Goal: Transaction & Acquisition: Obtain resource

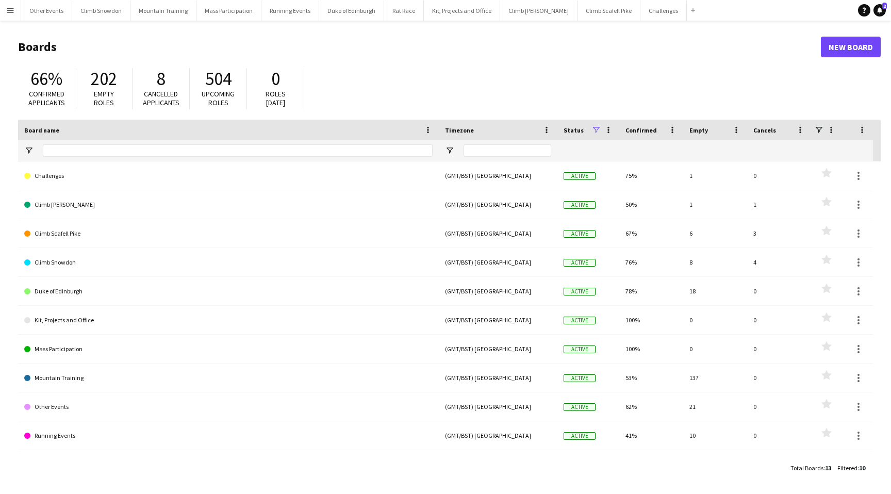
click at [12, 10] on app-icon "Menu" at bounding box center [10, 10] width 8 height 8
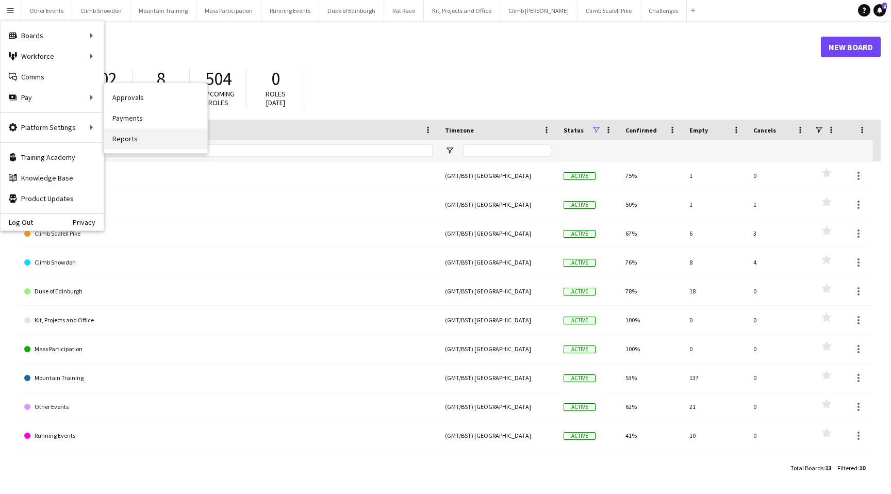
click at [136, 140] on link "Reports" at bounding box center [155, 138] width 103 height 21
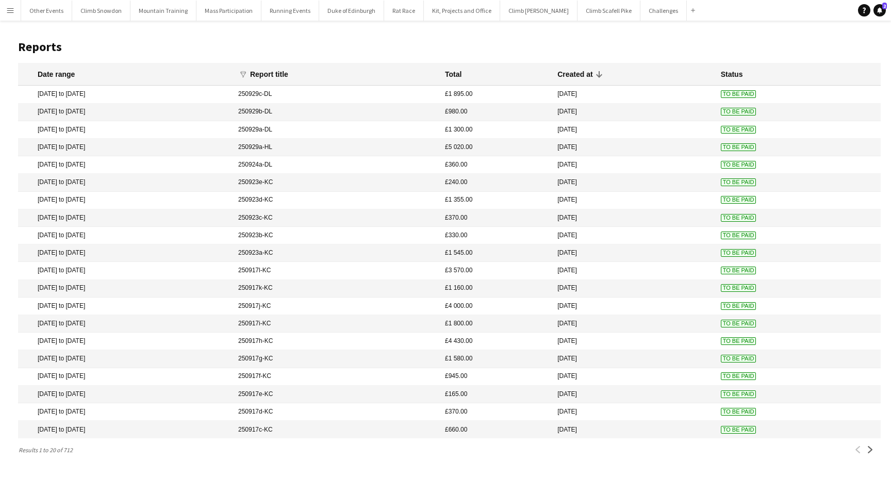
click at [9, 11] on app-icon "Menu" at bounding box center [10, 10] width 8 height 8
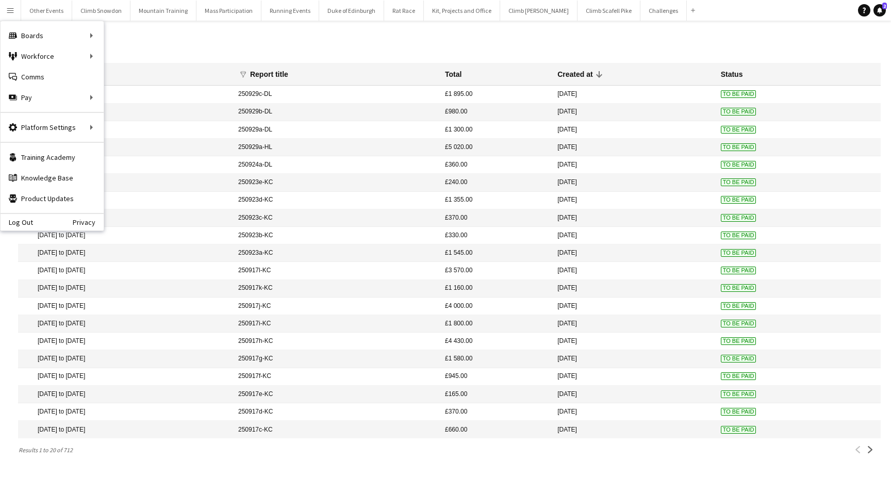
click at [222, 29] on main "Reports Date range funnel Filter magnifier Clear View Results Report title Tota…" at bounding box center [445, 246] width 891 height 451
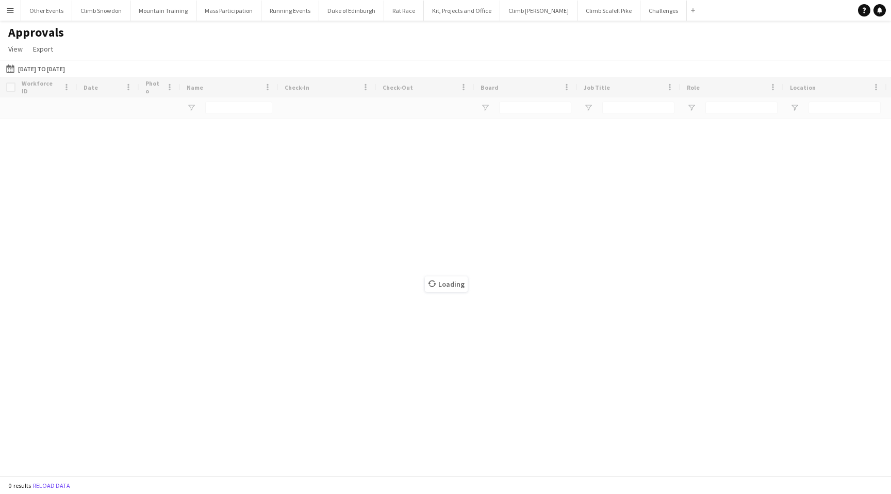
type input "******"
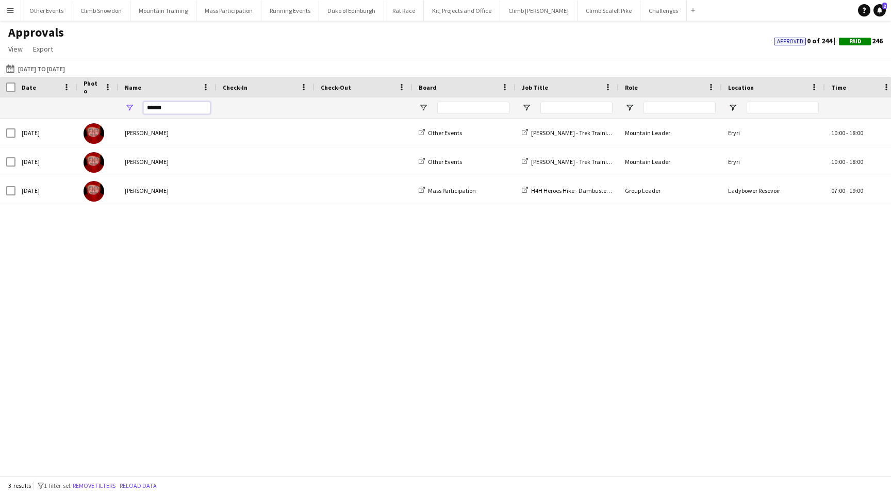
click at [181, 109] on input "******" at bounding box center [176, 108] width 67 height 12
type input "*"
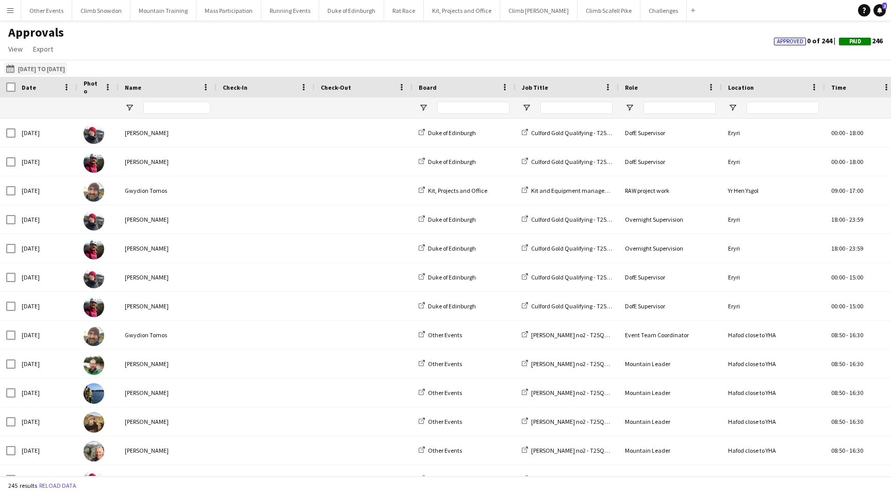
click at [33, 63] on button "01-07-2025 to 25-07-2025 01-07-2025 to 25-07-2025" at bounding box center [35, 68] width 63 height 12
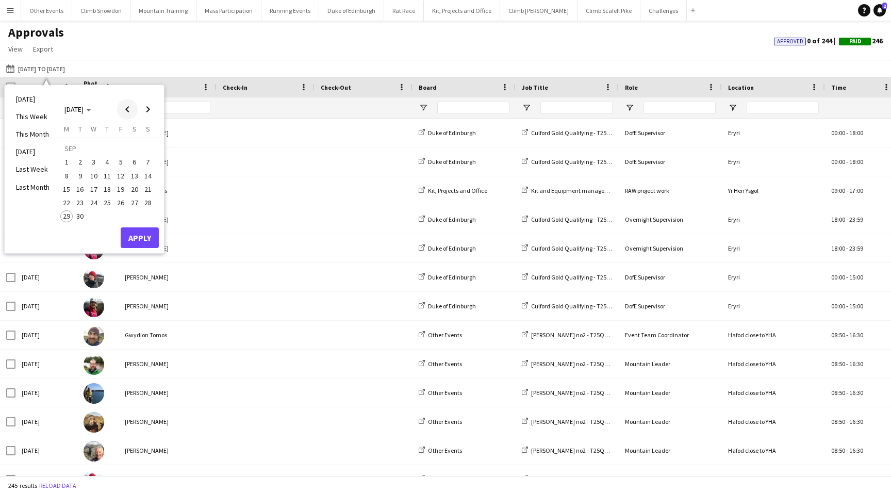
click at [128, 112] on span "Previous month" at bounding box center [127, 109] width 21 height 21
click at [81, 156] on span "1" at bounding box center [80, 162] width 12 height 12
click at [150, 107] on span "Next month" at bounding box center [148, 109] width 21 height 21
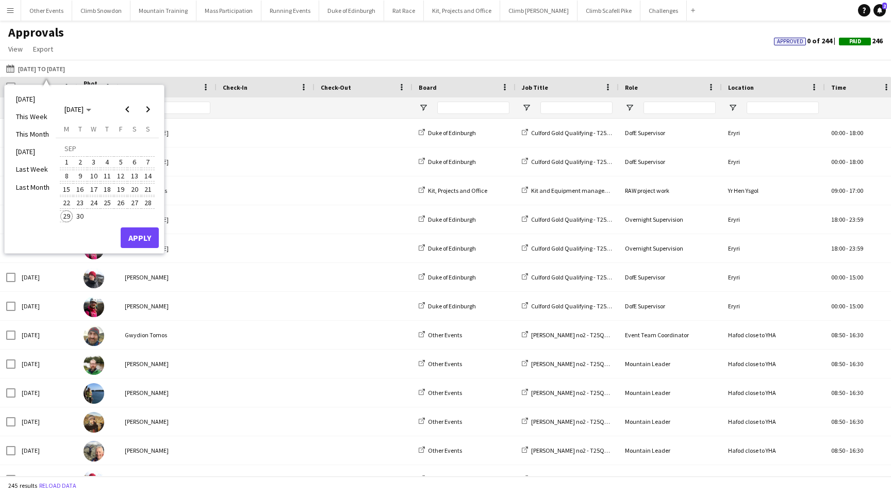
click at [66, 214] on span "29" at bounding box center [66, 216] width 12 height 12
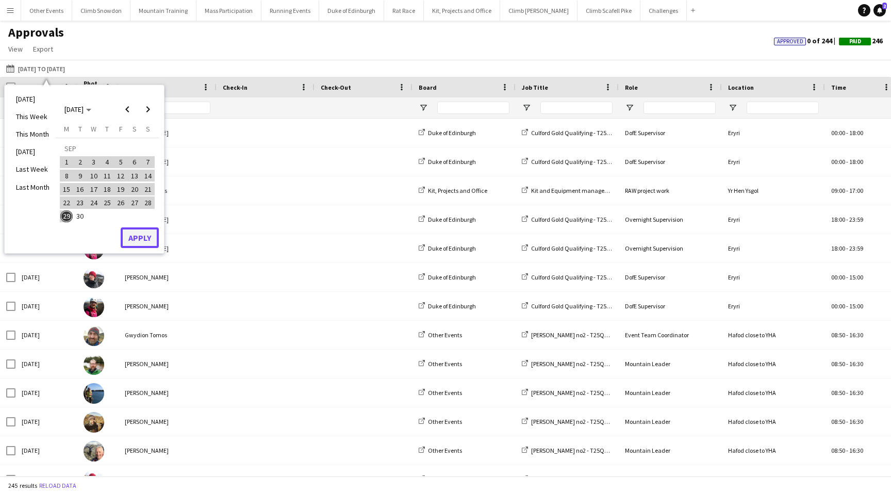
click at [136, 233] on button "Apply" at bounding box center [140, 237] width 38 height 21
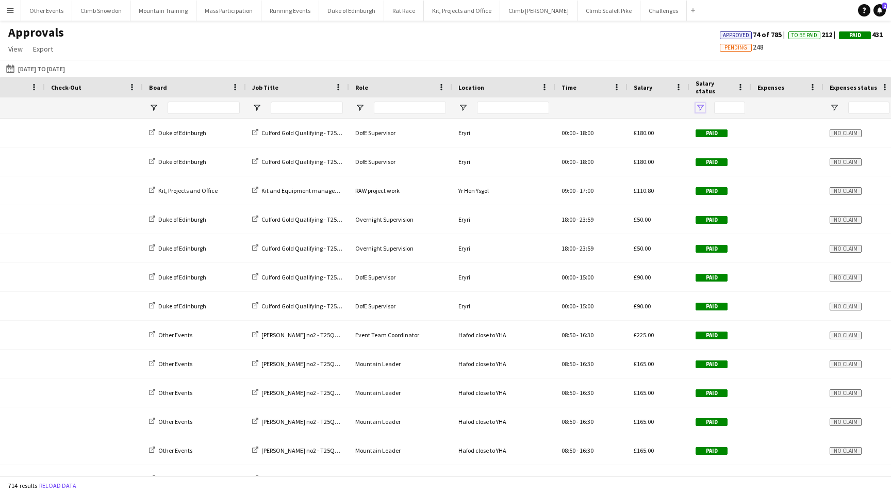
click at [701, 107] on span "Open Filter Menu" at bounding box center [700, 107] width 9 height 9
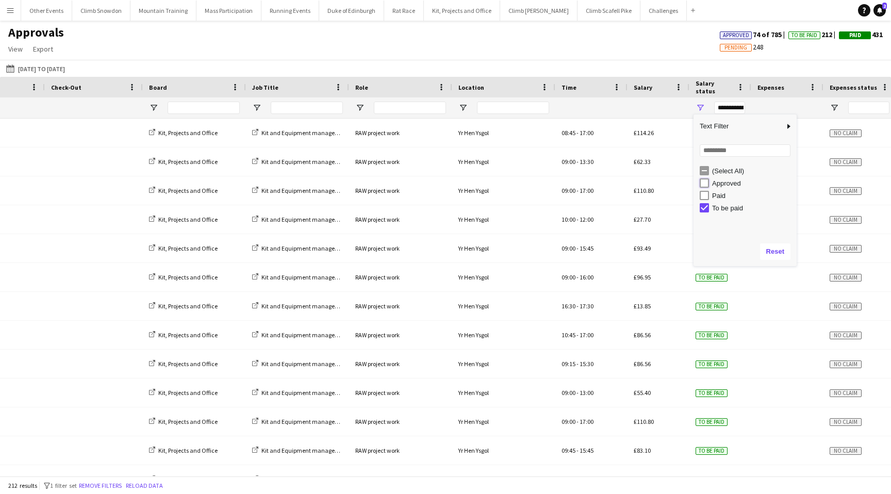
type input "**********"
click at [608, 32] on div "Approvals View Customise view Customise filters Reset Filters Reset View Reset …" at bounding box center [445, 42] width 891 height 35
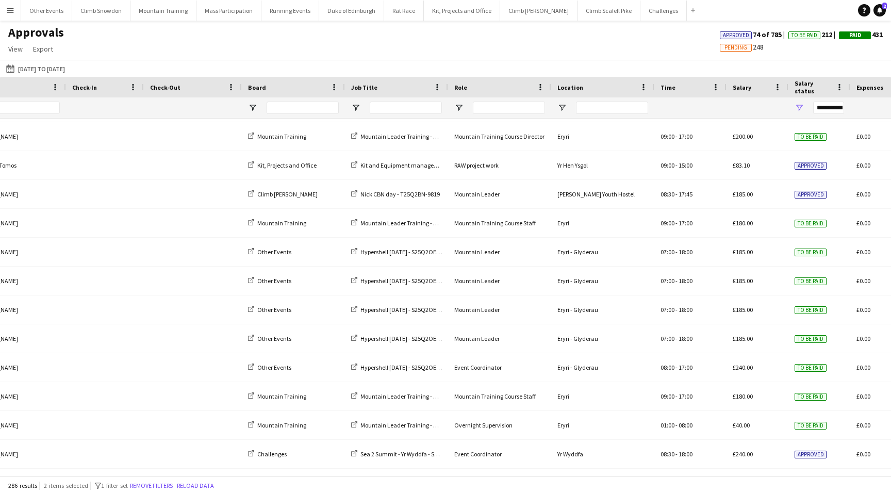
drag, startPoint x: 161, startPoint y: 85, endPoint x: 138, endPoint y: 86, distance: 23.2
click at [141, 86] on div at bounding box center [143, 87] width 4 height 21
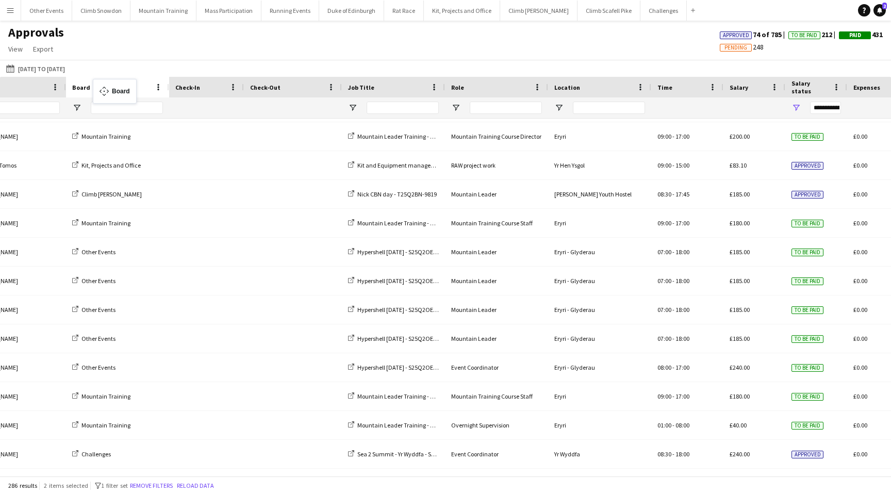
drag, startPoint x: 279, startPoint y: 87, endPoint x: 95, endPoint y: 84, distance: 184.1
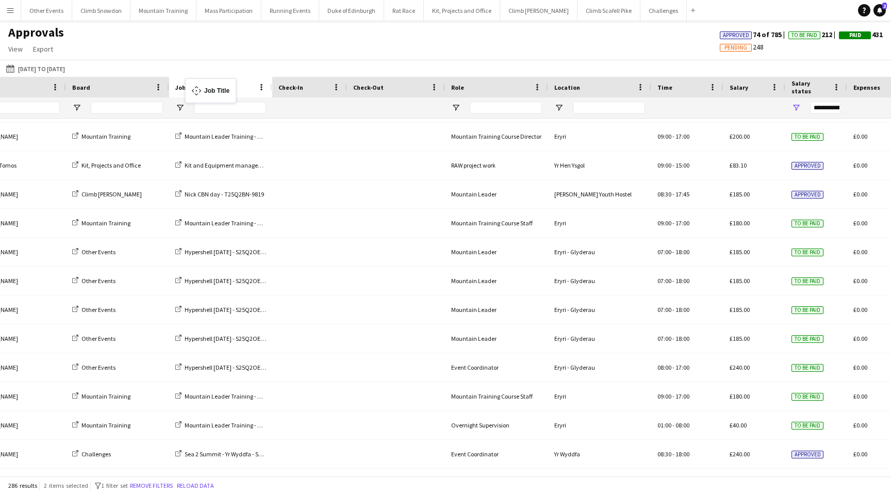
drag, startPoint x: 390, startPoint y: 85, endPoint x: 191, endPoint y: 84, distance: 198.6
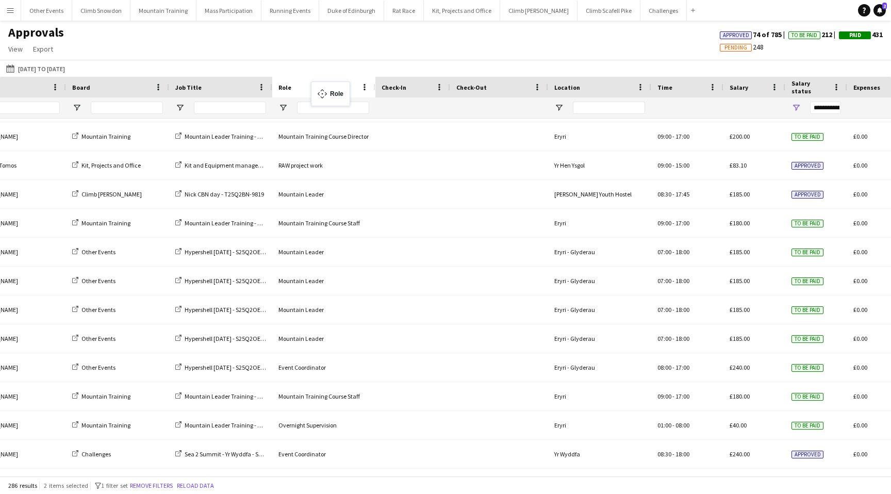
drag, startPoint x: 507, startPoint y: 84, endPoint x: 314, endPoint y: 87, distance: 192.9
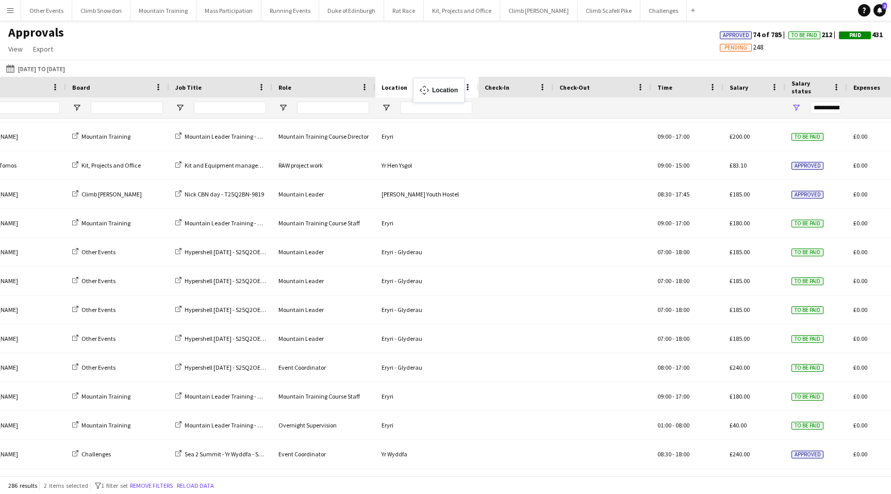
drag, startPoint x: 608, startPoint y: 86, endPoint x: 419, endPoint y: 84, distance: 188.8
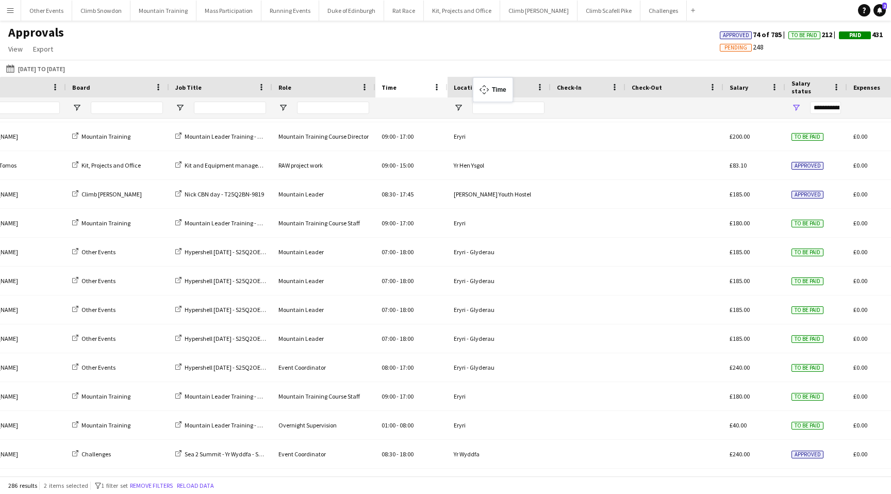
drag, startPoint x: 690, startPoint y: 87, endPoint x: 479, endPoint y: 84, distance: 211.0
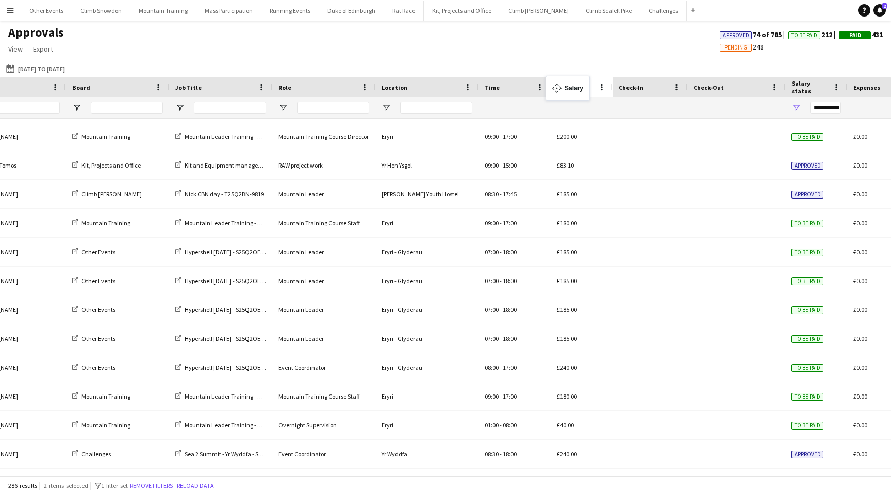
drag, startPoint x: 742, startPoint y: 84, endPoint x: 552, endPoint y: 81, distance: 190.3
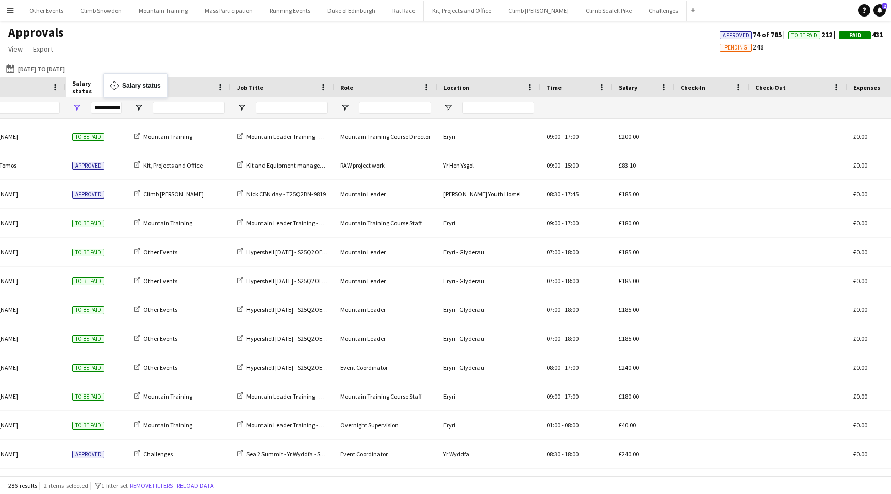
drag, startPoint x: 818, startPoint y: 86, endPoint x: 109, endPoint y: 79, distance: 709.7
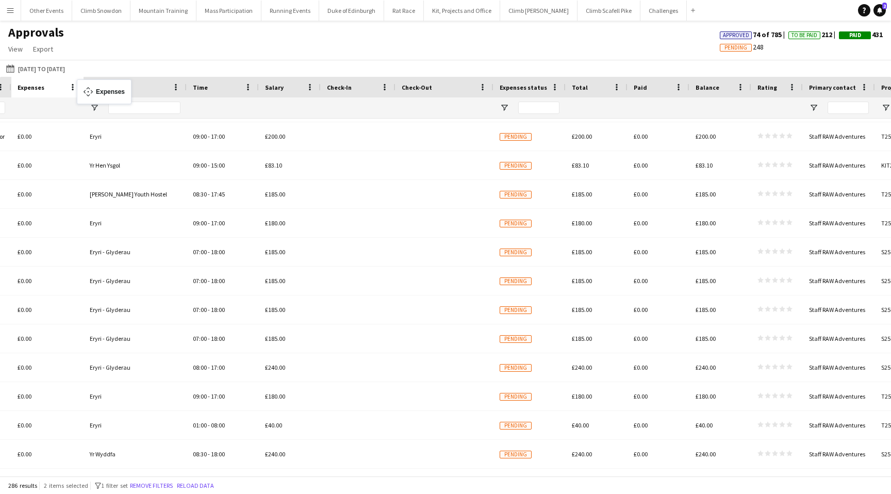
drag, startPoint x: 449, startPoint y: 85, endPoint x: 82, endPoint y: 86, distance: 366.7
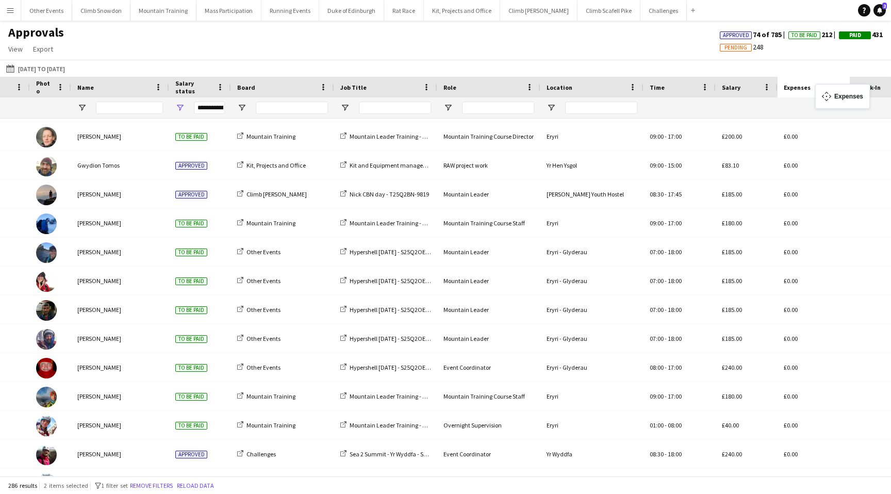
drag, startPoint x: 561, startPoint y: 84, endPoint x: 821, endPoint y: 90, distance: 260.0
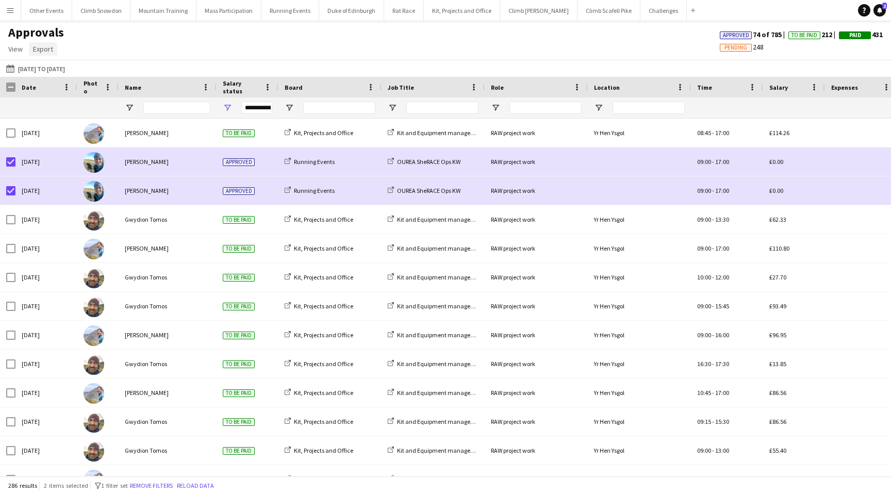
click at [41, 47] on span "Export" at bounding box center [43, 48] width 20 height 9
click at [87, 43] on div "Approvals View Customise view Customise filters Reset Filters Reset View Reset …" at bounding box center [445, 42] width 891 height 35
click at [6, 47] on link "View" at bounding box center [15, 48] width 23 height 13
click at [99, 40] on div "Approvals View Customise view Customise filters Reset Filters Reset View Reset …" at bounding box center [445, 42] width 891 height 35
click at [9, 10] on app-icon "Menu" at bounding box center [10, 10] width 8 height 8
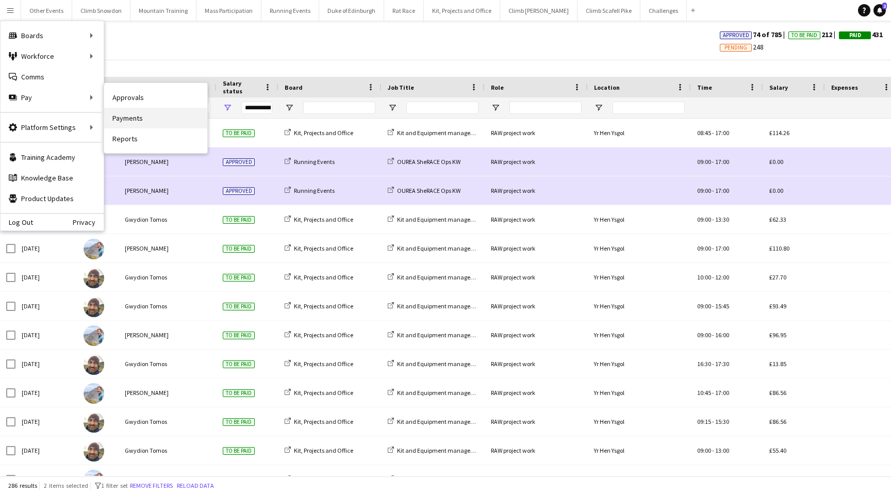
click at [134, 115] on link "Payments" at bounding box center [155, 118] width 103 height 21
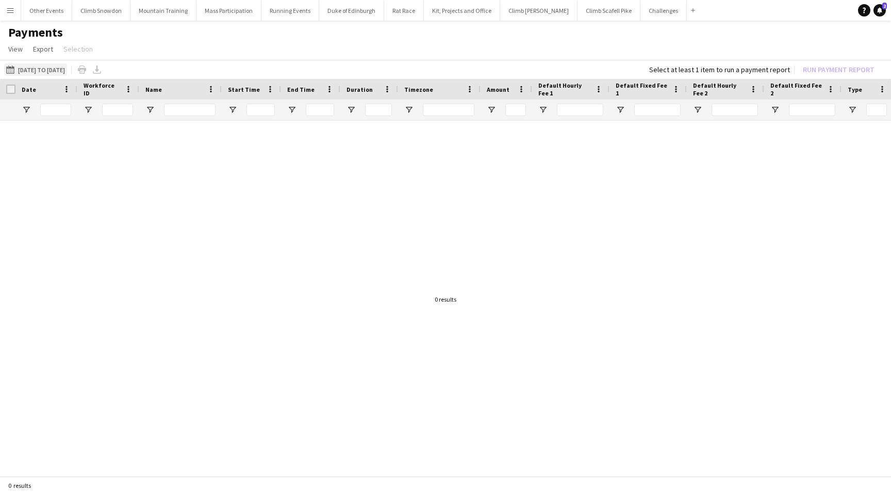
click at [53, 67] on button "01-07-2025 to 25-07-2025 01-07-2025 to 25-07-2025" at bounding box center [35, 69] width 63 height 12
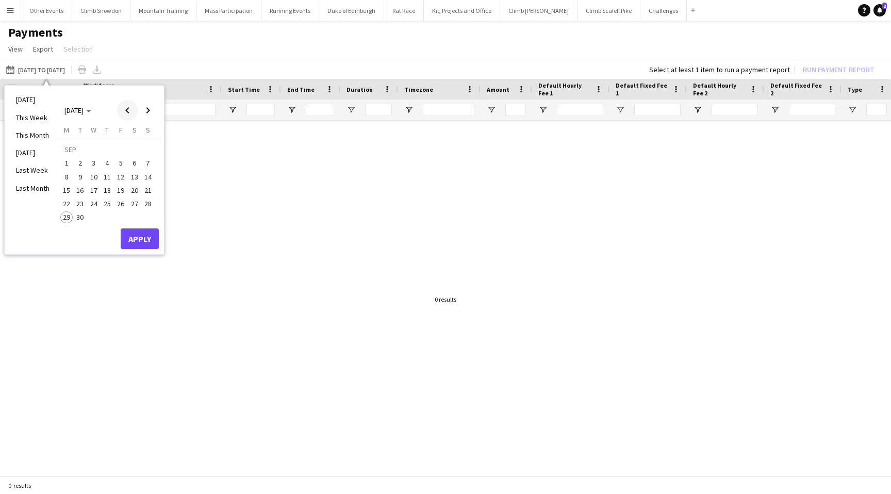
click at [132, 108] on span "Previous month" at bounding box center [127, 110] width 21 height 21
click at [79, 161] on span "1" at bounding box center [80, 163] width 12 height 12
click at [151, 107] on span "Next month" at bounding box center [148, 110] width 21 height 21
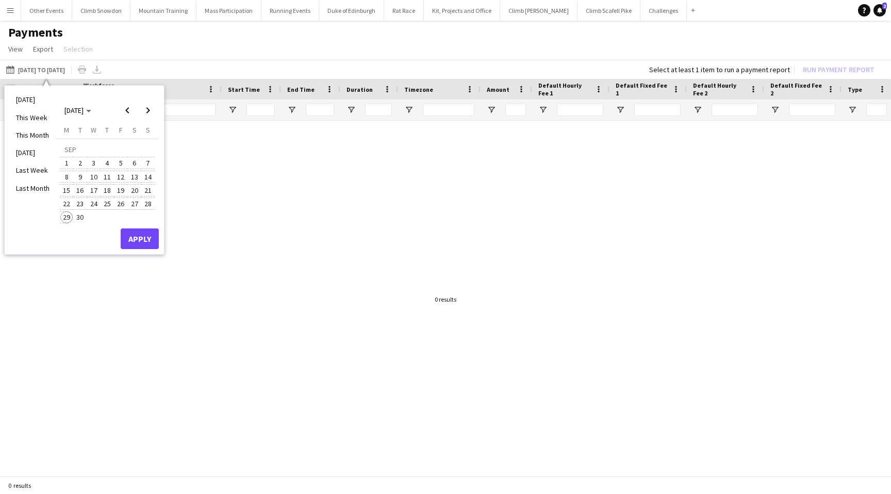
click at [67, 218] on span "29" at bounding box center [66, 217] width 12 height 12
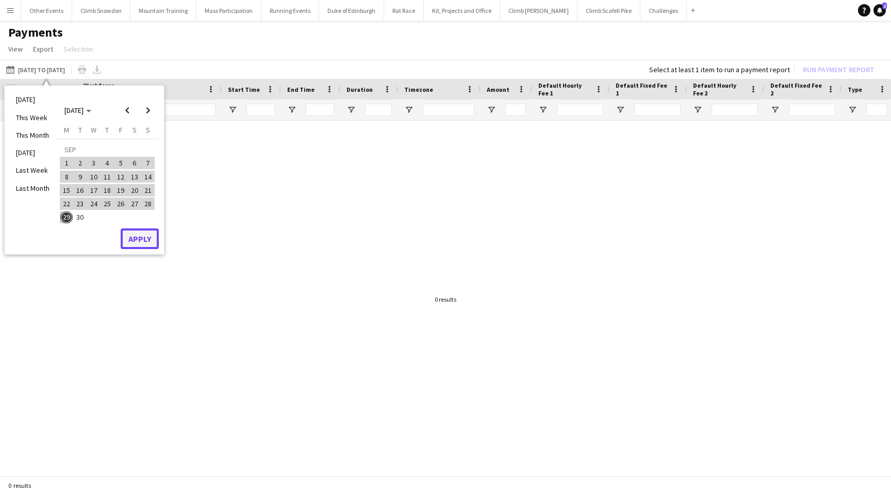
click at [144, 240] on button "Apply" at bounding box center [140, 238] width 38 height 21
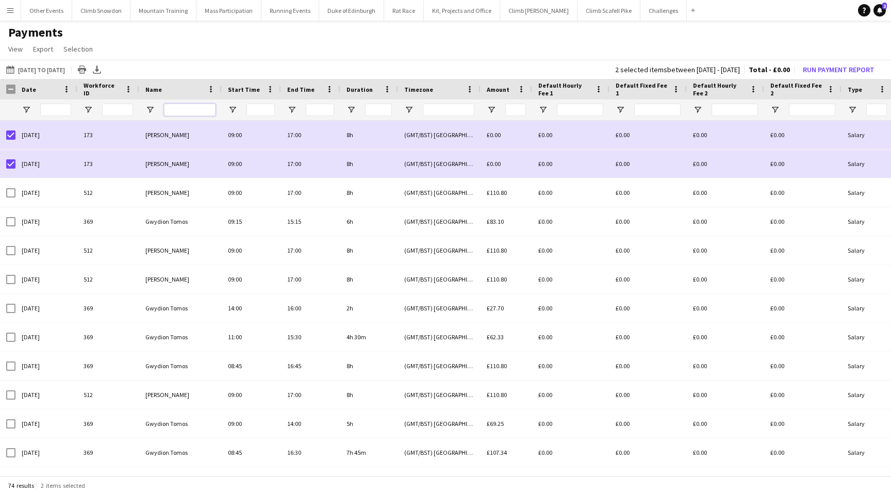
click at [181, 109] on input "Name Filter Input" at bounding box center [190, 110] width 52 height 12
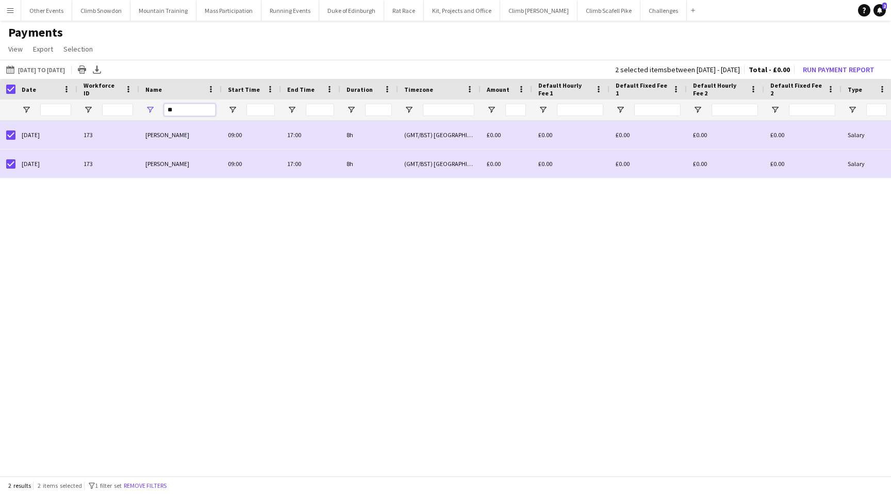
type input "*"
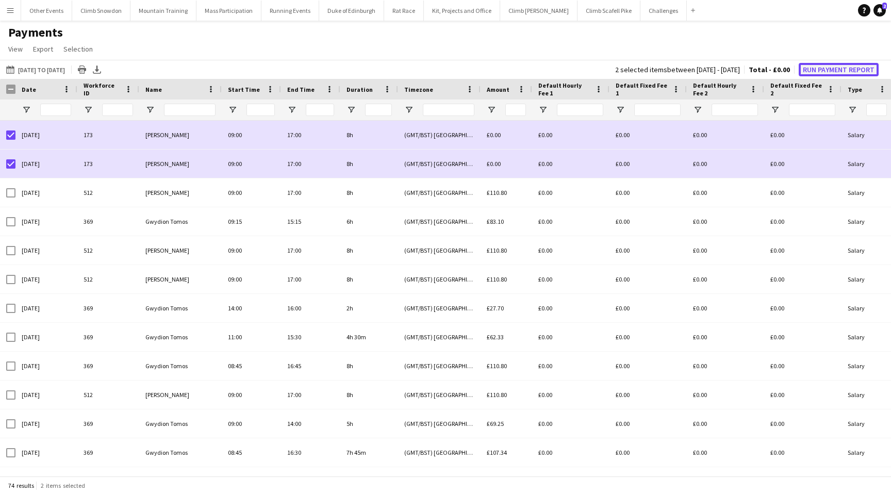
click at [837, 70] on button "Run Payment Report" at bounding box center [839, 69] width 80 height 13
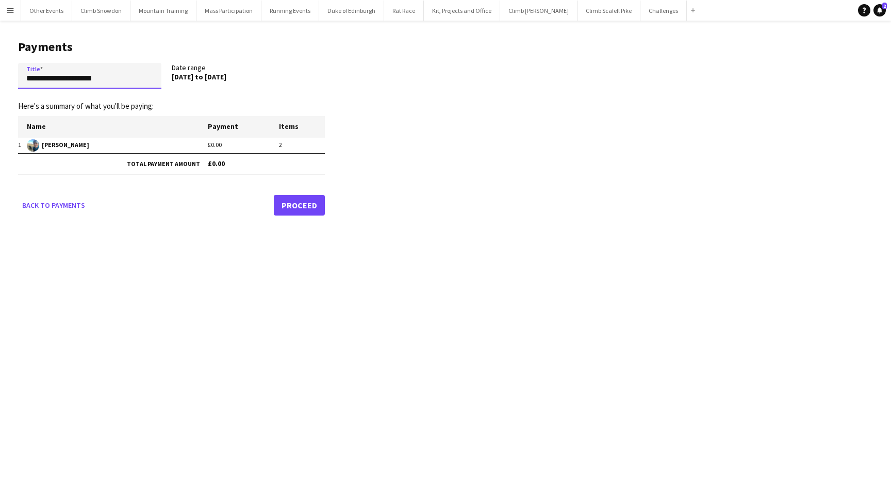
drag, startPoint x: 114, startPoint y: 79, endPoint x: 0, endPoint y: 75, distance: 114.0
click at [0, 75] on main "**********" at bounding box center [167, 126] width 335 height 210
click at [54, 80] on input "**********" at bounding box center [89, 76] width 143 height 26
type input "**********"
click at [308, 204] on link "Proceed" at bounding box center [299, 205] width 51 height 21
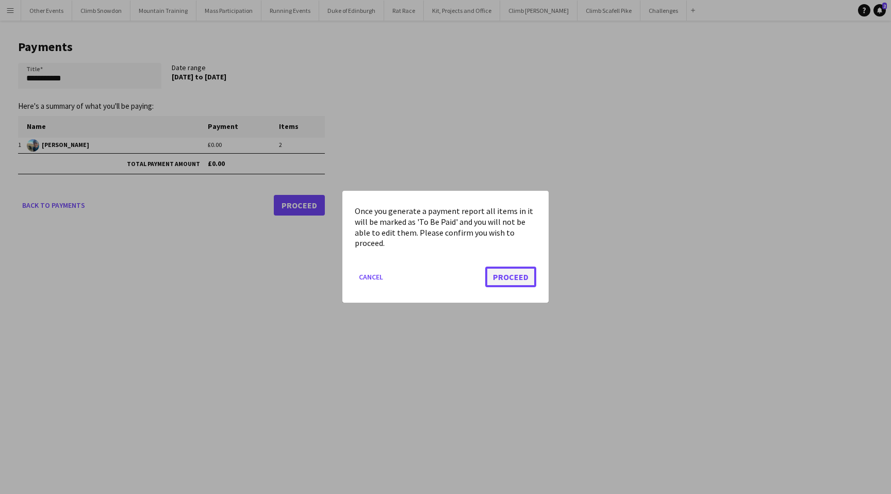
click at [512, 276] on button "Proceed" at bounding box center [510, 277] width 51 height 21
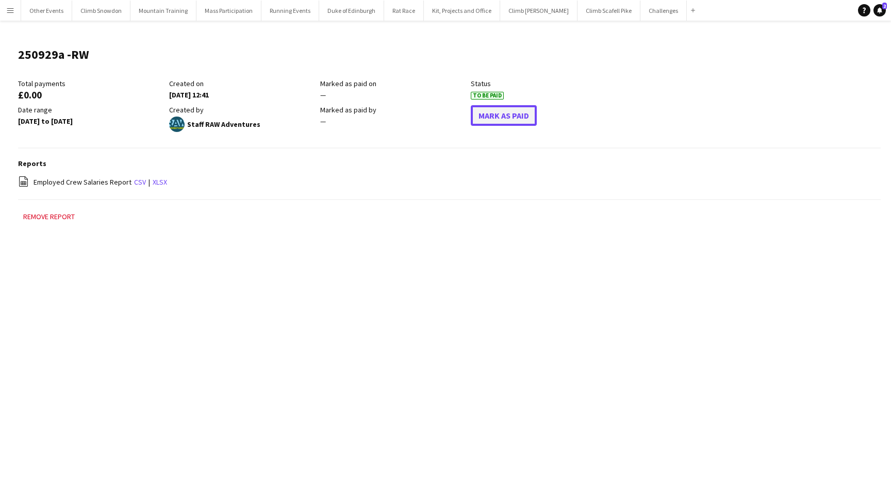
click at [511, 121] on button "Mark As Paid" at bounding box center [504, 115] width 66 height 21
click at [9, 8] on app-icon "Menu" at bounding box center [10, 10] width 8 height 8
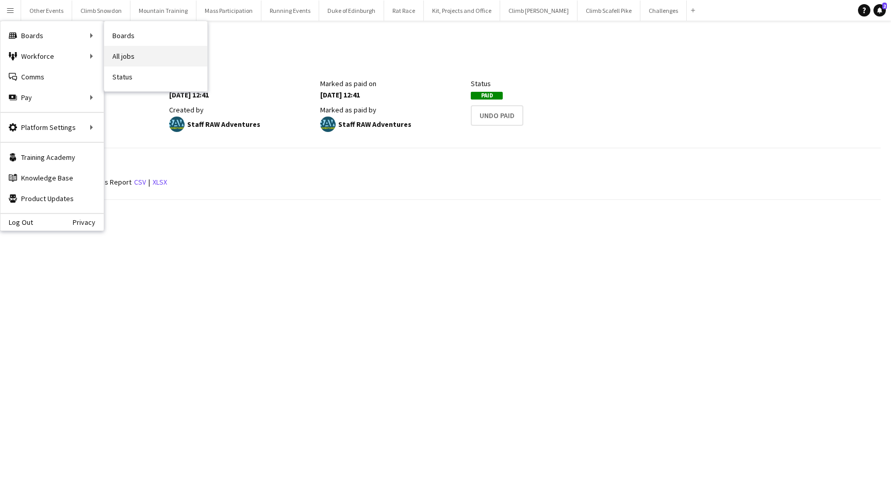
click at [124, 57] on link "All jobs" at bounding box center [155, 56] width 103 height 21
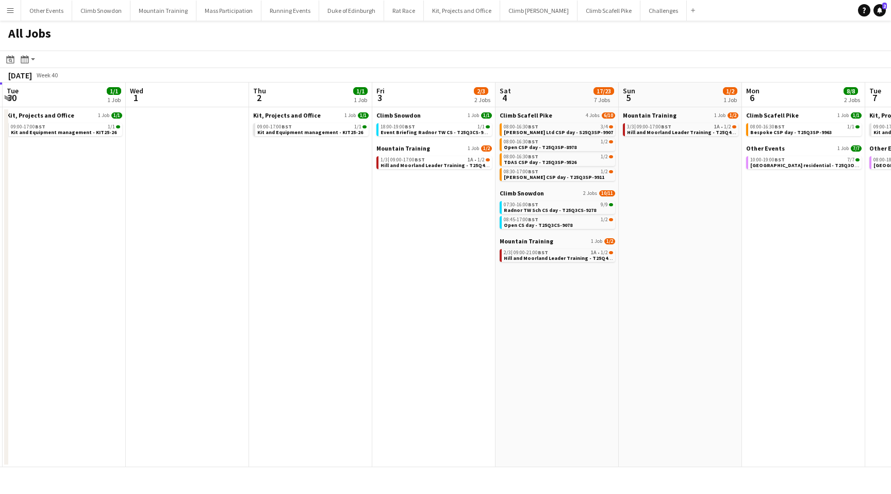
scroll to position [0, 492]
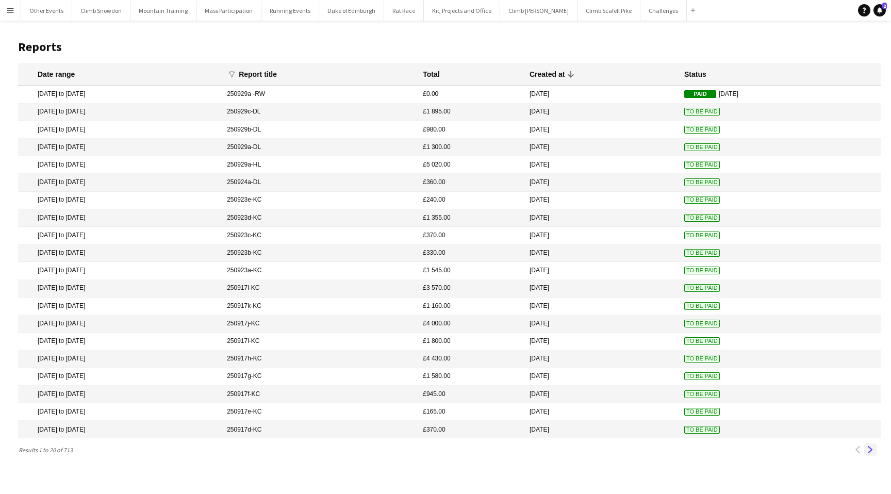
click at [870, 448] on app-icon "Next" at bounding box center [870, 449] width 7 height 7
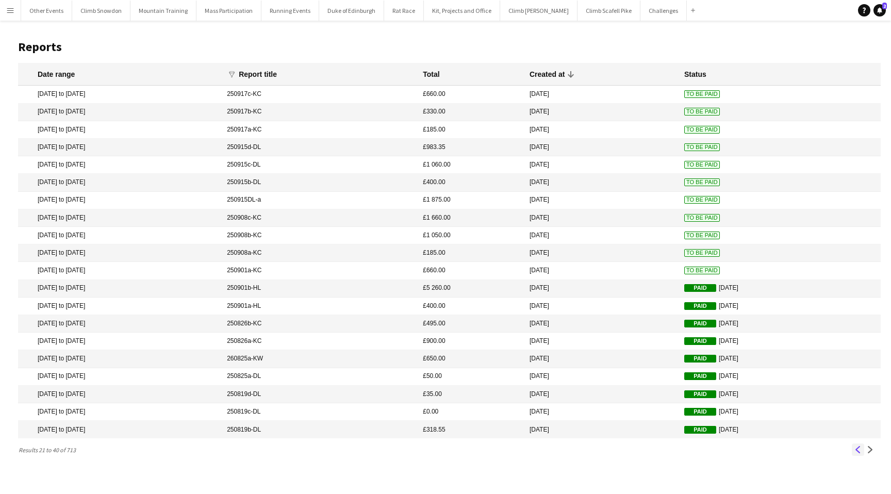
click at [860, 453] on app-icon "Previous" at bounding box center [858, 449] width 7 height 7
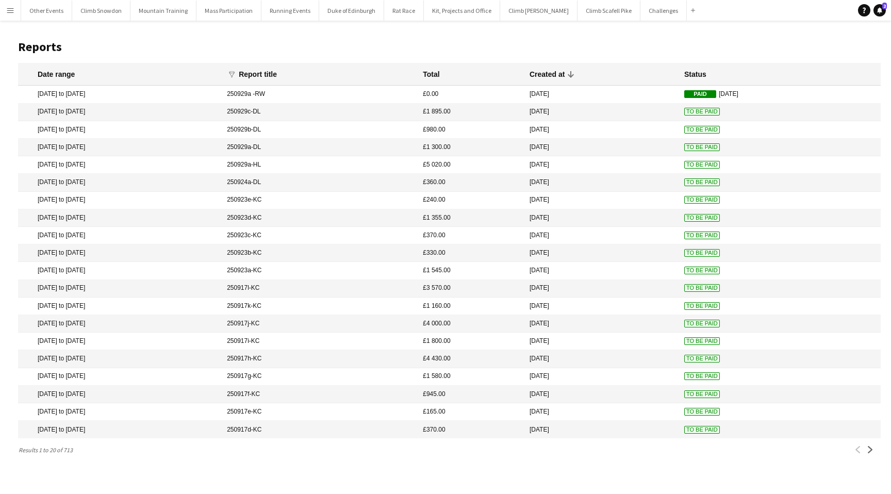
click at [150, 373] on mat-cell "[DATE] to [DATE]" at bounding box center [120, 377] width 204 height 18
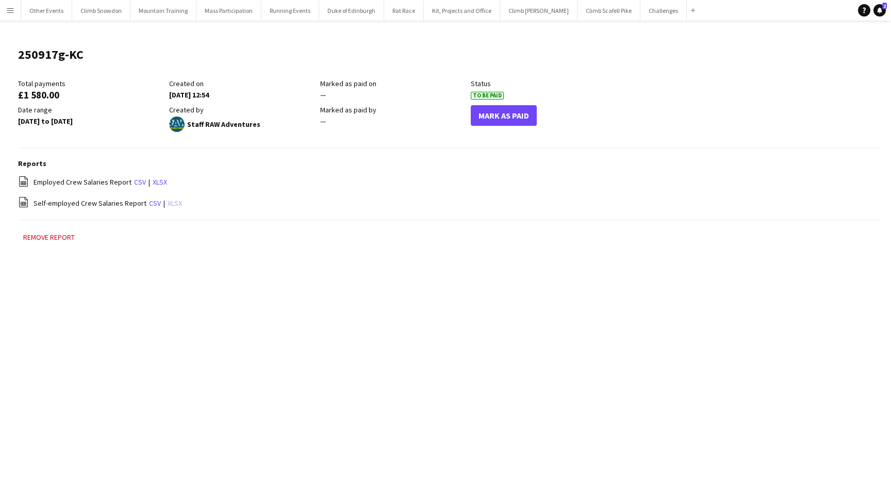
click at [171, 202] on link "xlsx" at bounding box center [175, 203] width 14 height 9
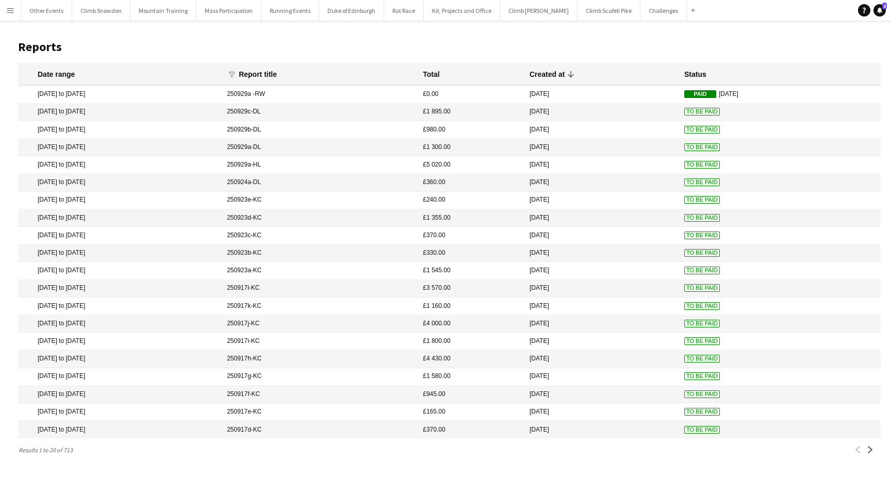
click at [193, 361] on mat-cell "[DATE] to [DATE]" at bounding box center [120, 359] width 204 height 18
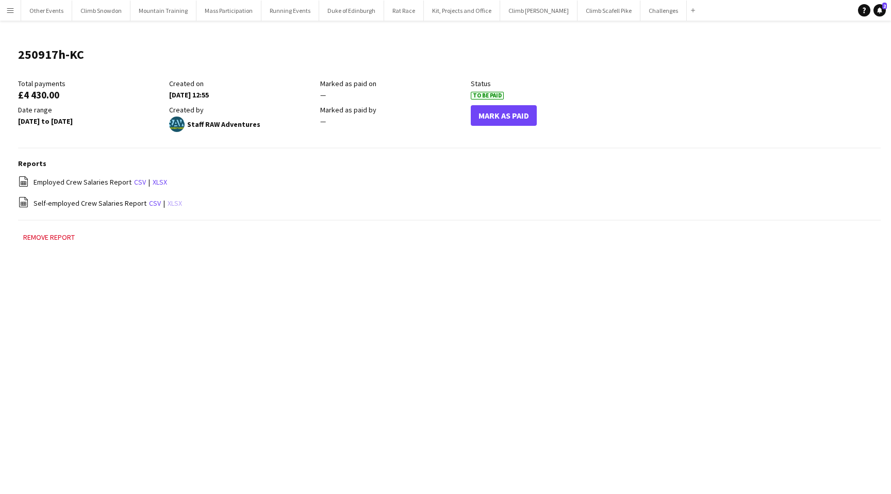
click at [171, 202] on link "xlsx" at bounding box center [175, 203] width 14 height 9
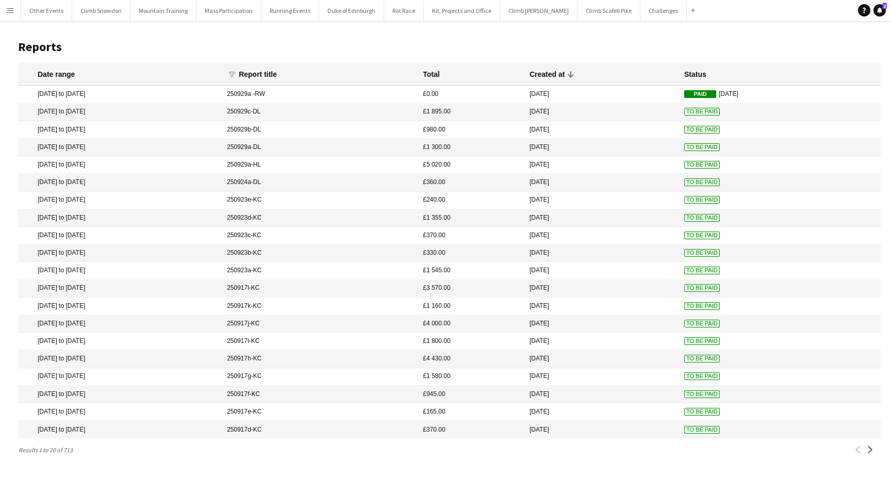
click at [171, 338] on mat-cell "[DATE] to [DATE]" at bounding box center [120, 342] width 204 height 18
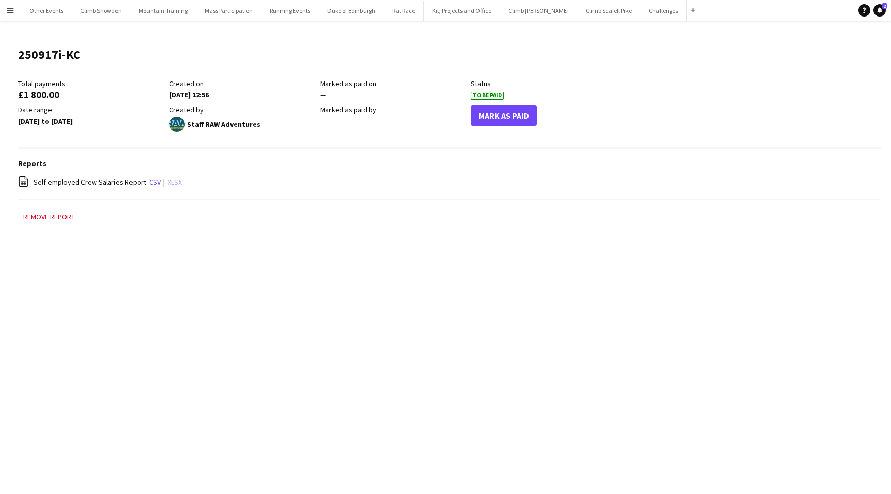
click at [172, 182] on link "xlsx" at bounding box center [175, 181] width 14 height 9
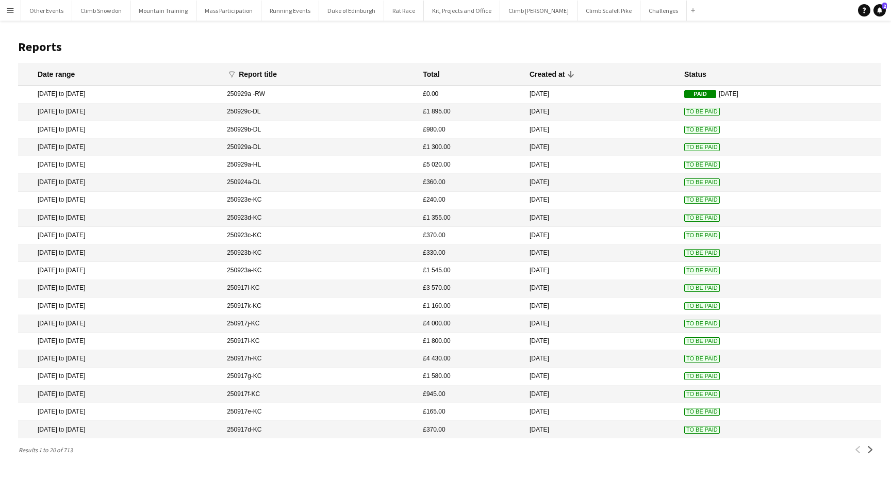
click at [201, 324] on mat-cell "[DATE] to [DATE]" at bounding box center [120, 324] width 204 height 18
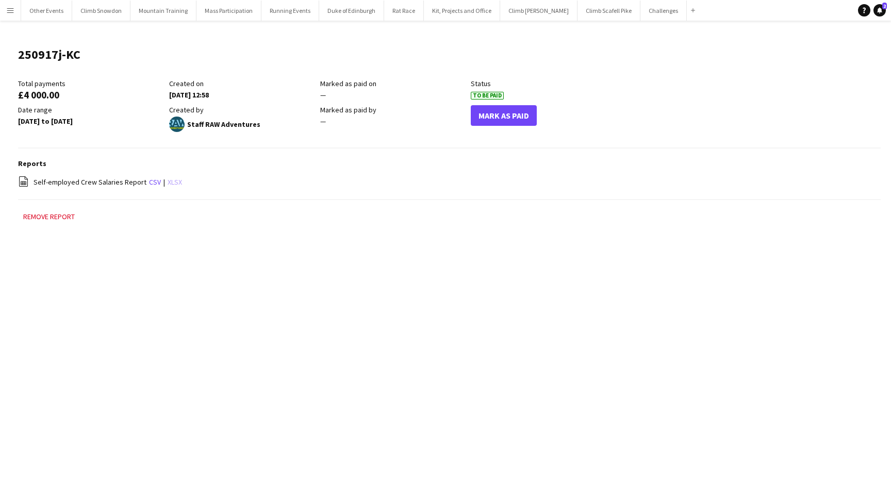
click at [169, 182] on link "xlsx" at bounding box center [175, 181] width 14 height 9
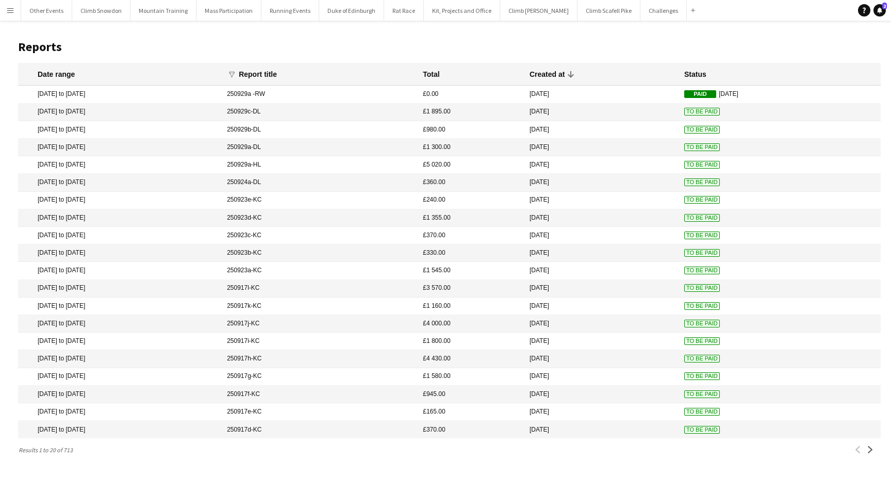
click at [153, 304] on mat-cell "[DATE] to [DATE]" at bounding box center [120, 307] width 204 height 18
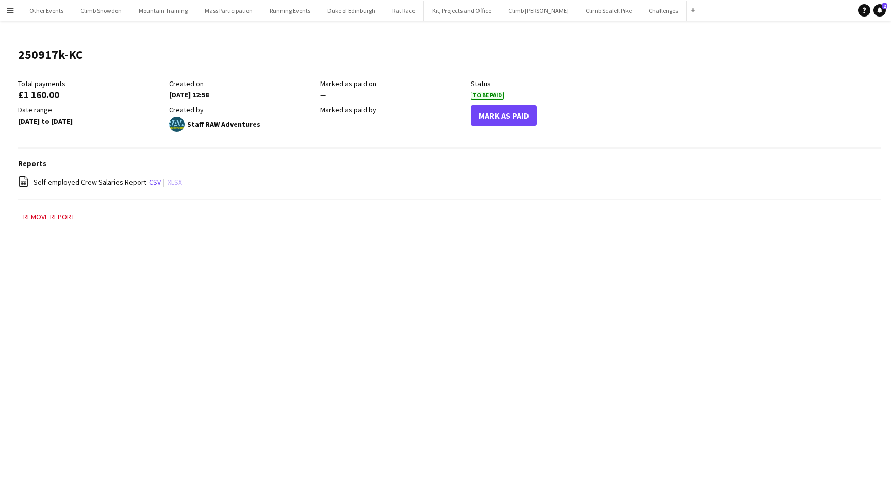
click at [174, 183] on link "xlsx" at bounding box center [175, 181] width 14 height 9
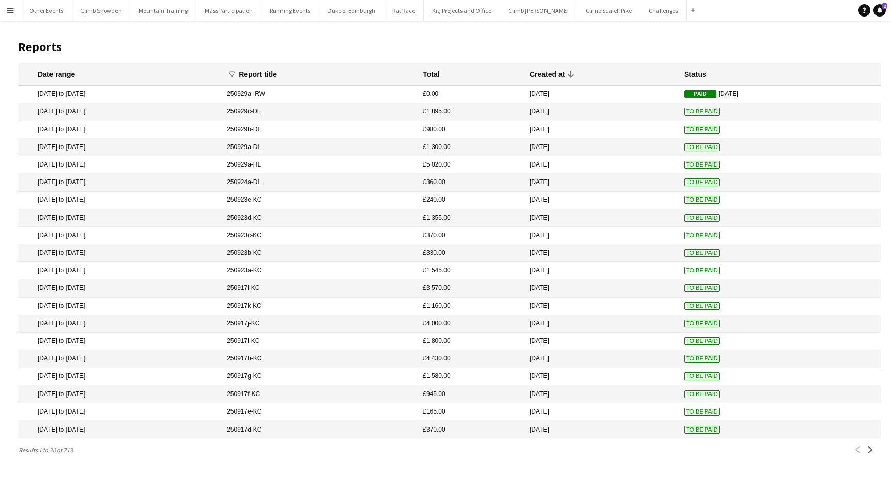
click at [171, 286] on mat-cell "[DATE] to [DATE]" at bounding box center [120, 289] width 204 height 18
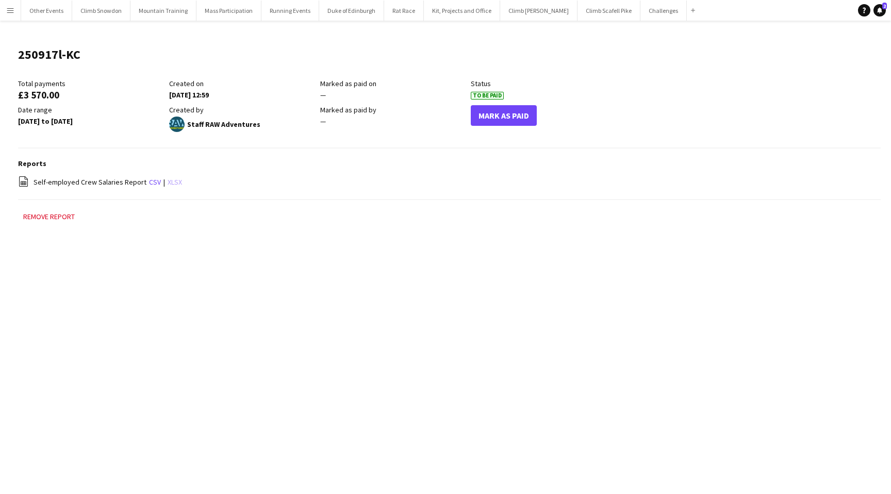
click at [169, 178] on link "xlsx" at bounding box center [175, 181] width 14 height 9
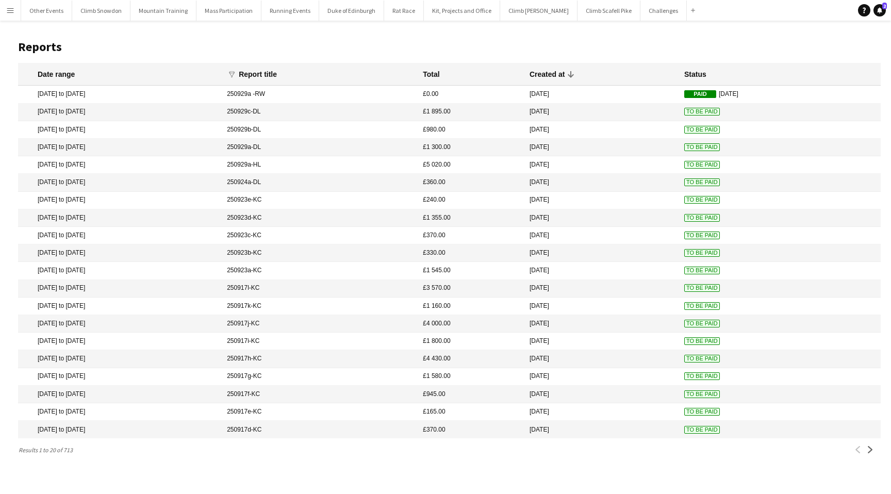
click at [196, 269] on mat-cell "[DATE] to [DATE]" at bounding box center [120, 271] width 204 height 18
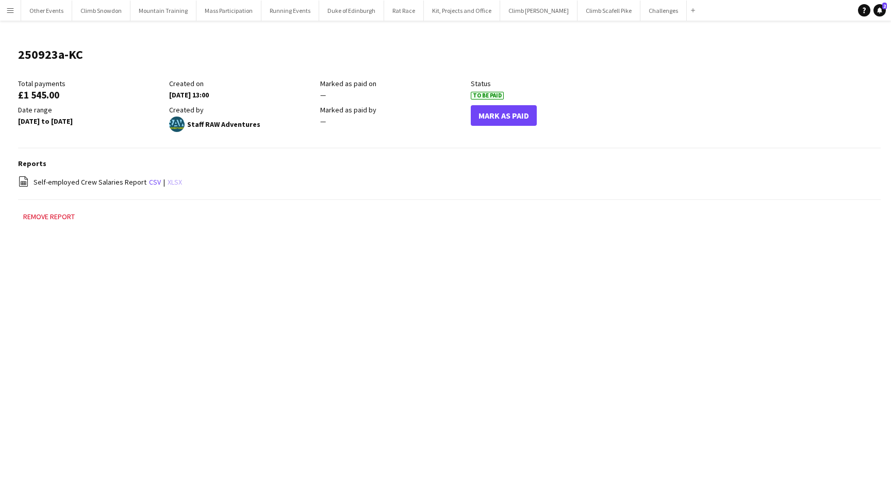
click at [169, 182] on link "xlsx" at bounding box center [175, 181] width 14 height 9
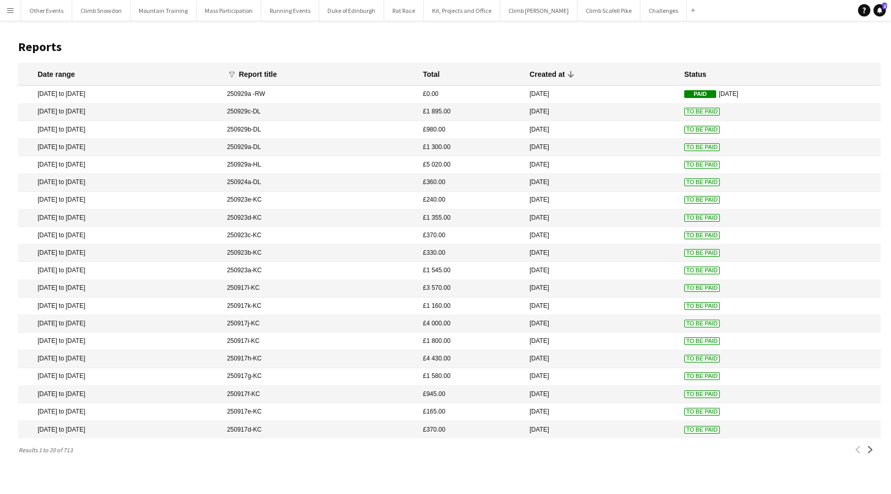
click at [179, 251] on mat-cell "[DATE] to [DATE]" at bounding box center [120, 253] width 204 height 18
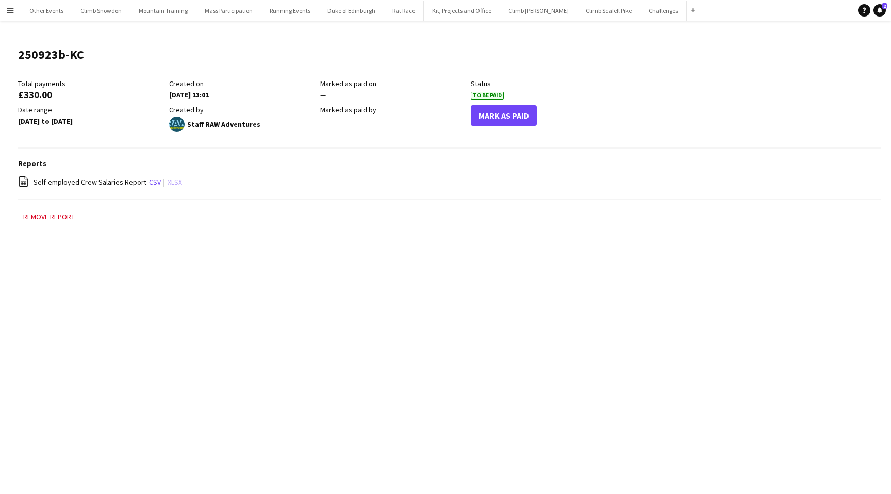
click at [173, 179] on link "xlsx" at bounding box center [175, 181] width 14 height 9
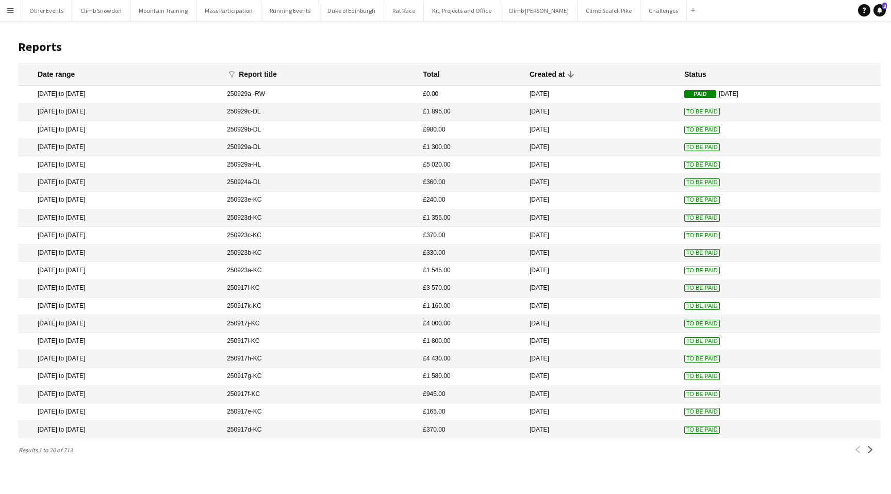
click at [143, 234] on mat-cell "[DATE] to [DATE]" at bounding box center [120, 236] width 204 height 18
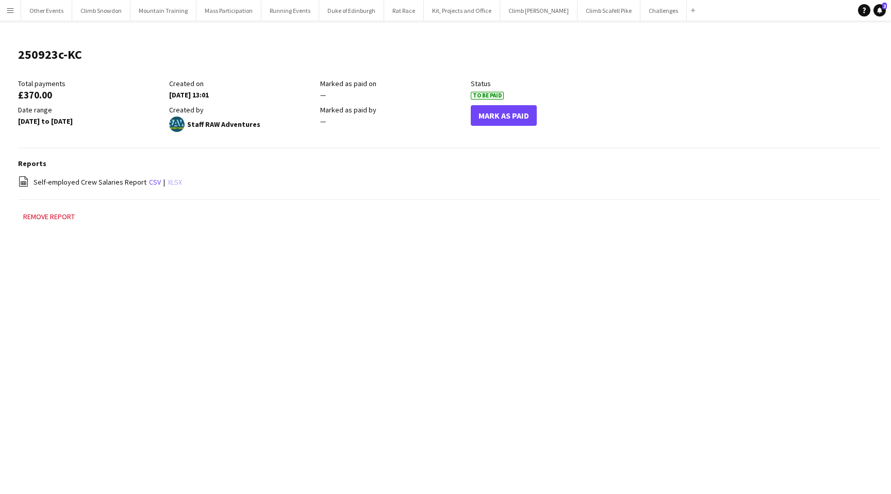
click at [171, 182] on link "xlsx" at bounding box center [175, 181] width 14 height 9
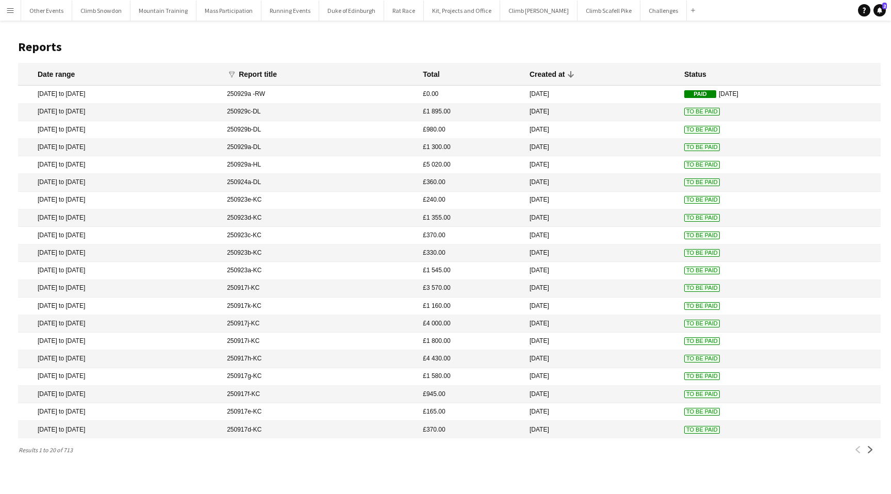
click at [137, 216] on mat-cell "[DATE] to [DATE]" at bounding box center [120, 218] width 204 height 18
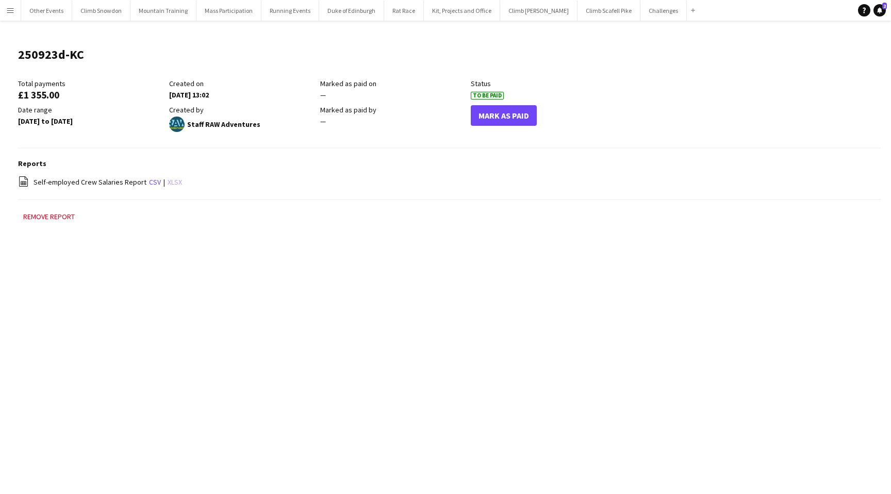
click at [173, 182] on link "xlsx" at bounding box center [175, 181] width 14 height 9
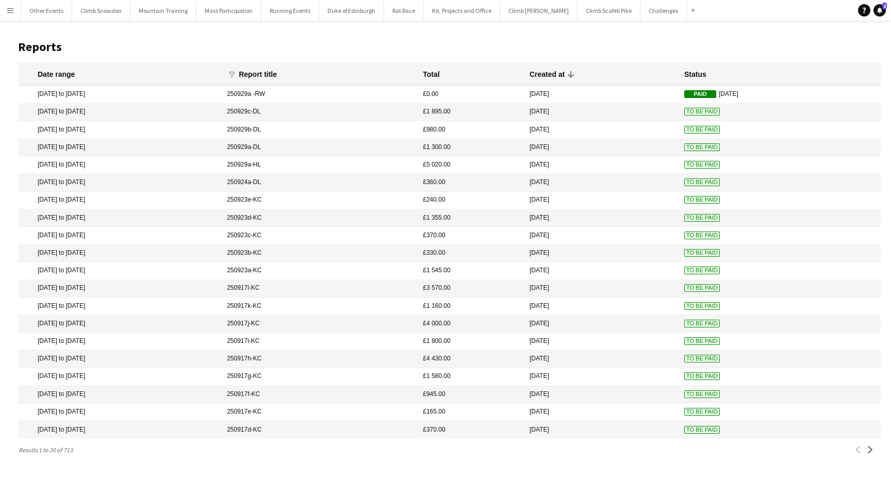
click at [138, 196] on mat-cell "[DATE] to [DATE]" at bounding box center [120, 201] width 204 height 18
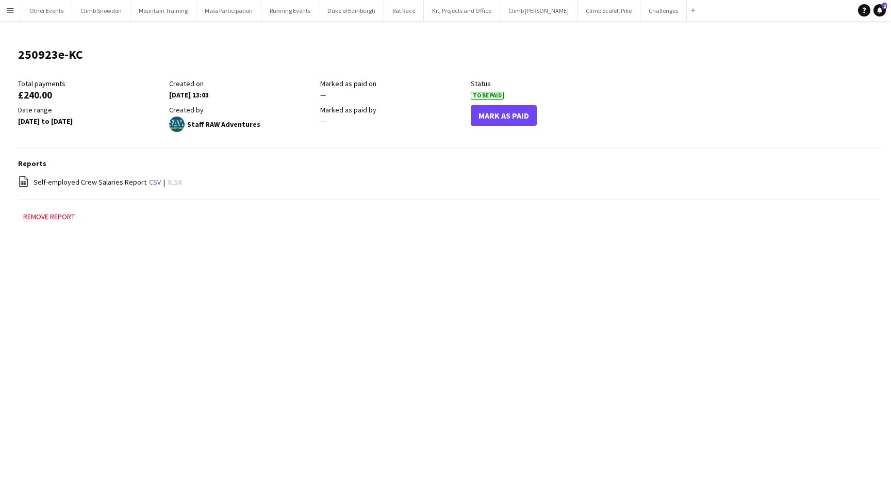
click at [173, 178] on link "xlsx" at bounding box center [175, 181] width 14 height 9
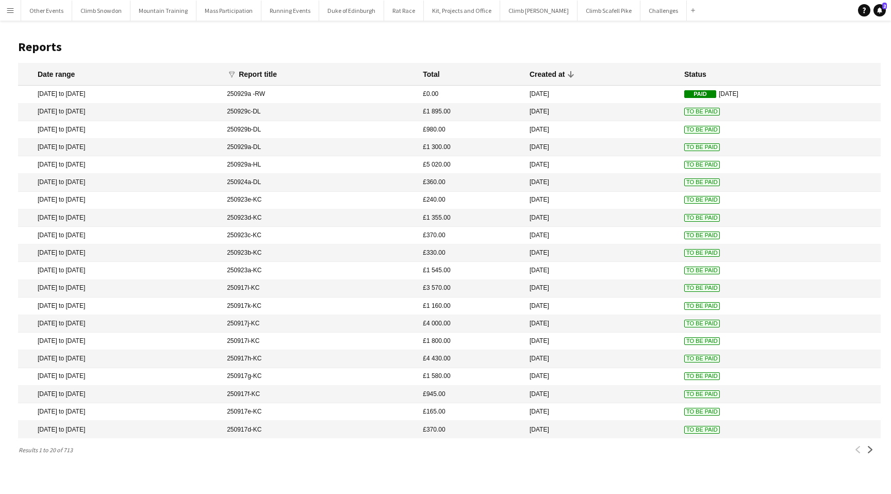
click at [145, 182] on mat-cell "[DATE] to [DATE]" at bounding box center [120, 183] width 204 height 18
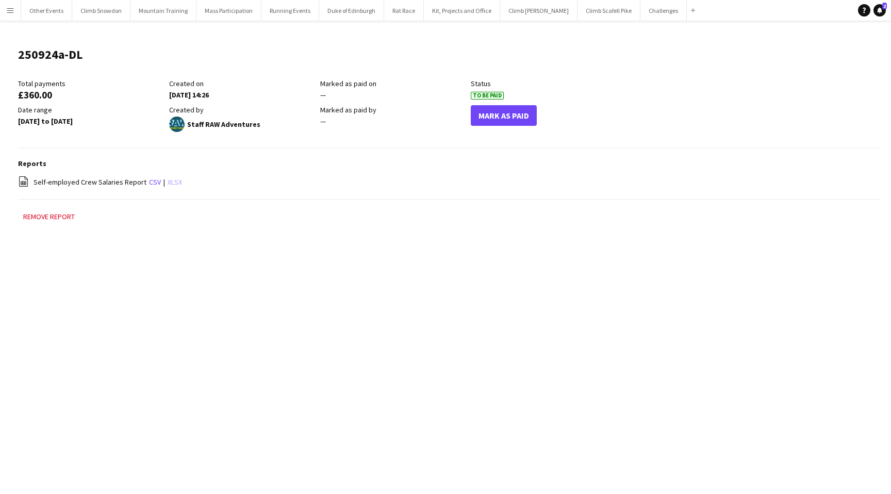
click at [172, 185] on link "xlsx" at bounding box center [175, 181] width 14 height 9
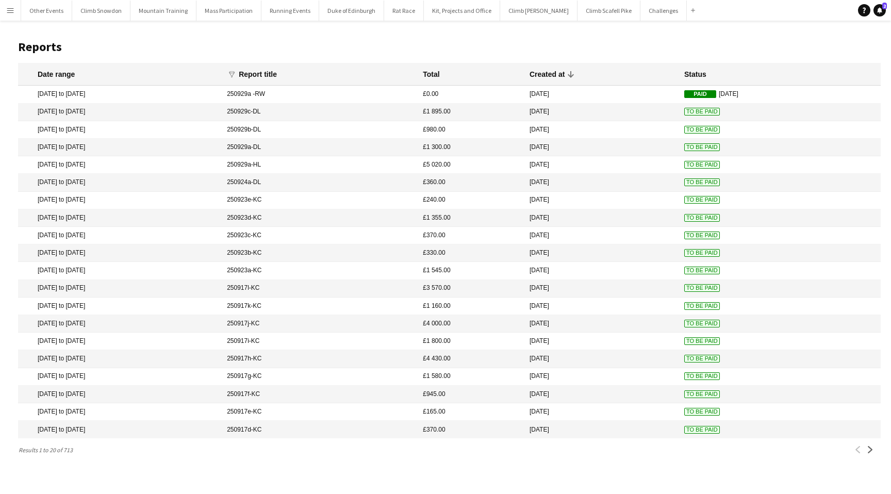
click at [148, 161] on mat-cell "[DATE] to [DATE]" at bounding box center [120, 165] width 204 height 18
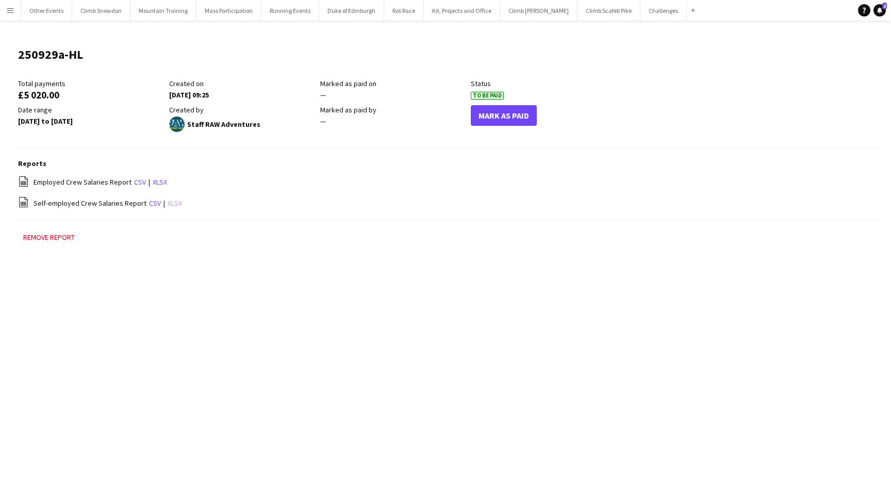
click at [171, 202] on link "xlsx" at bounding box center [175, 203] width 14 height 9
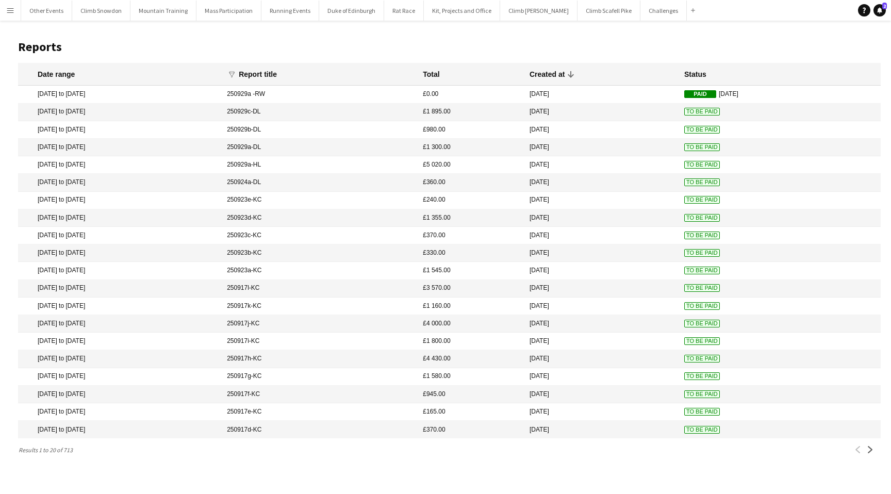
click at [135, 145] on mat-cell "[DATE] to [DATE]" at bounding box center [120, 148] width 204 height 18
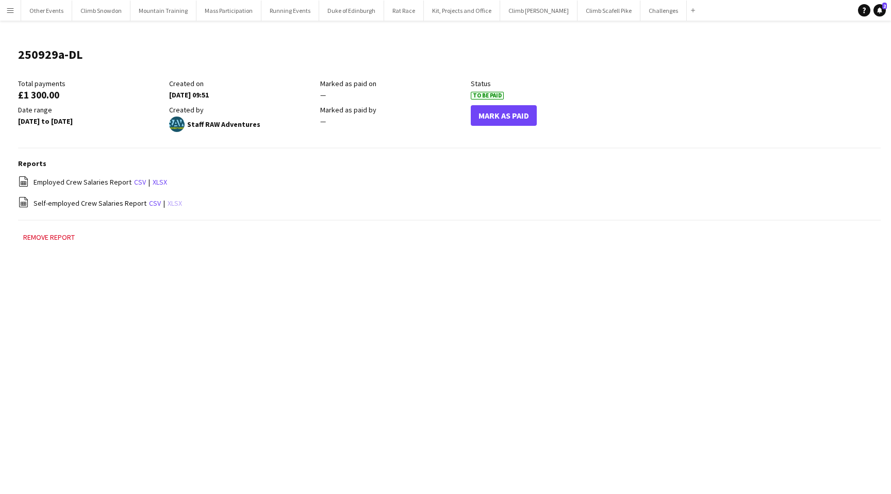
click at [168, 203] on link "xlsx" at bounding box center [175, 203] width 14 height 9
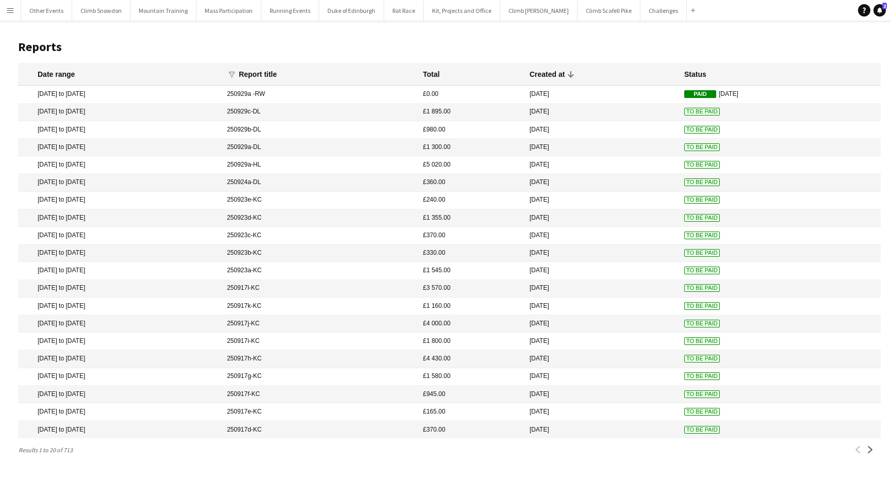
click at [139, 129] on mat-cell "[DATE] to [DATE]" at bounding box center [120, 130] width 204 height 18
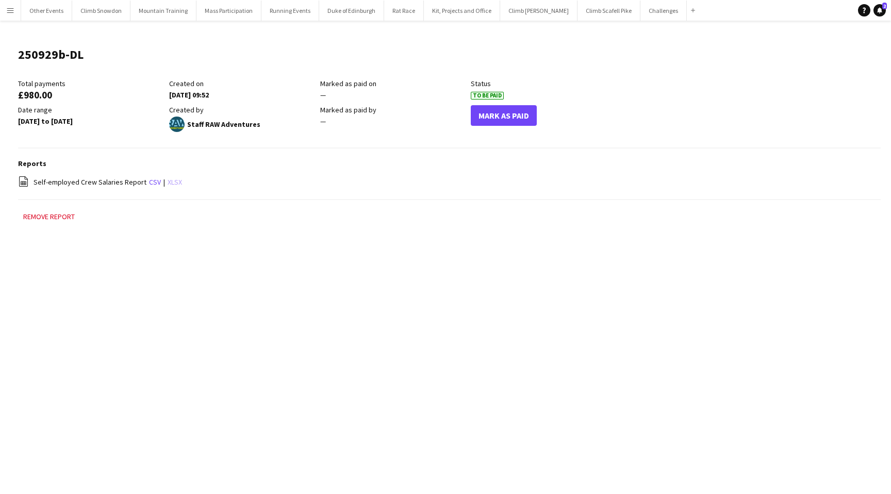
click at [169, 184] on link "xlsx" at bounding box center [175, 181] width 14 height 9
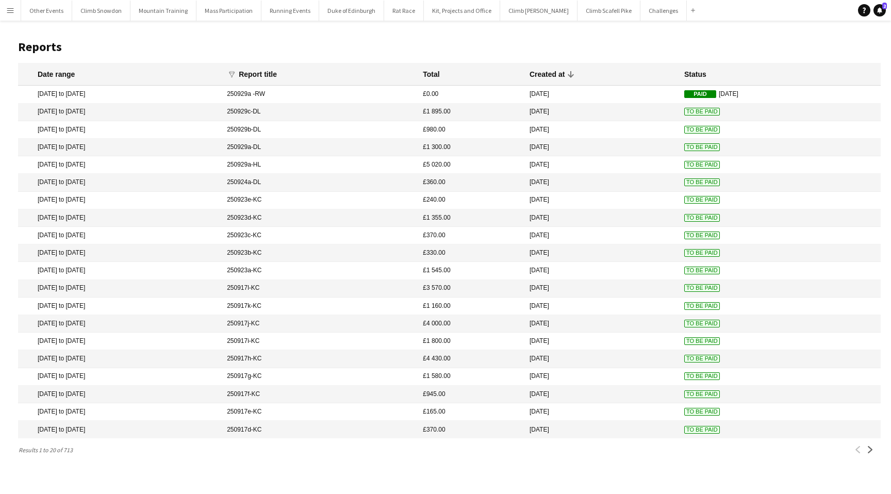
click at [141, 112] on mat-cell "[DATE] to [DATE]" at bounding box center [120, 113] width 204 height 18
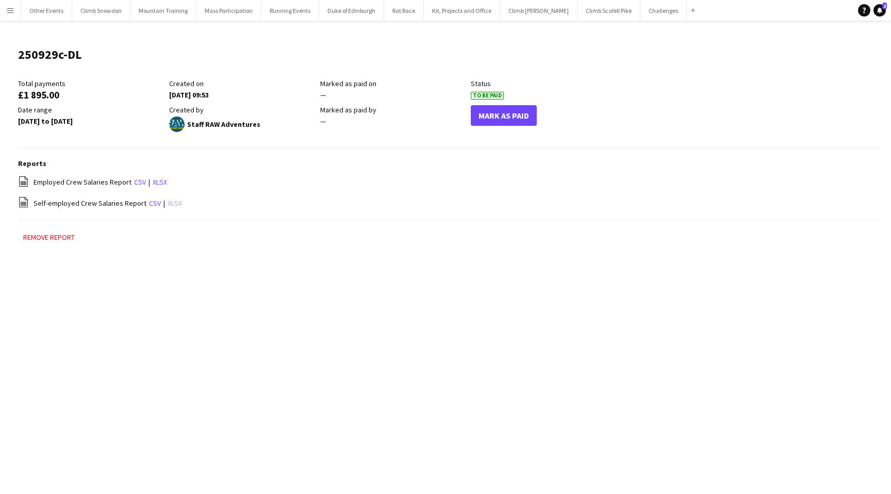
click at [173, 201] on link "xlsx" at bounding box center [175, 203] width 14 height 9
